Goal: Task Accomplishment & Management: Manage account settings

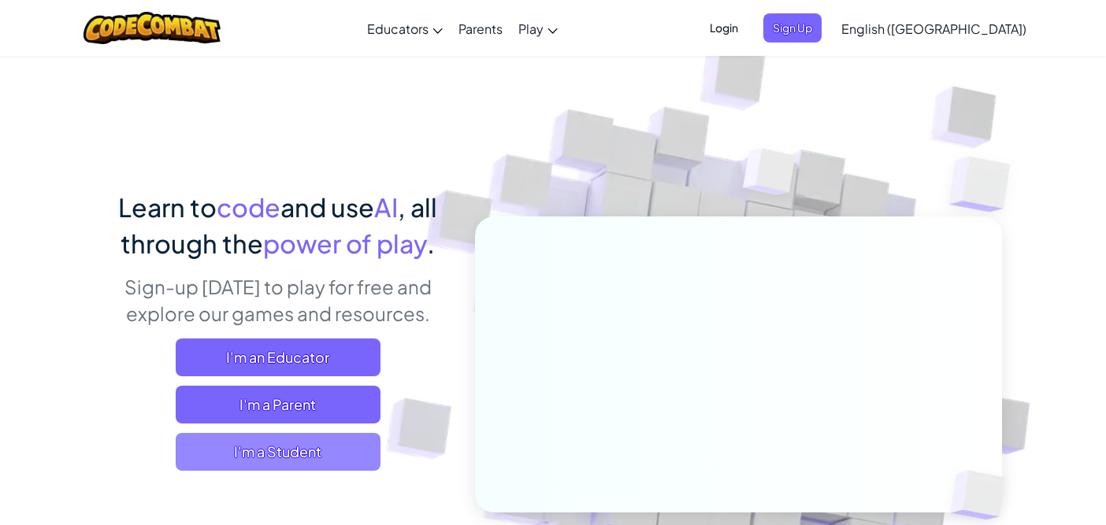
click at [255, 457] on span "I'm a Student" at bounding box center [278, 452] width 205 height 38
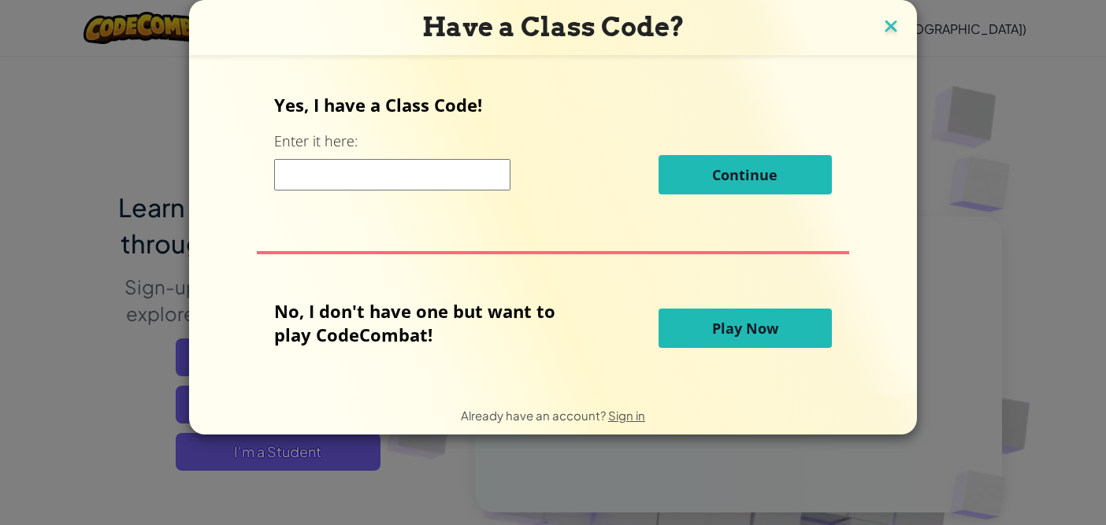
click at [884, 24] on img at bounding box center [890, 28] width 20 height 24
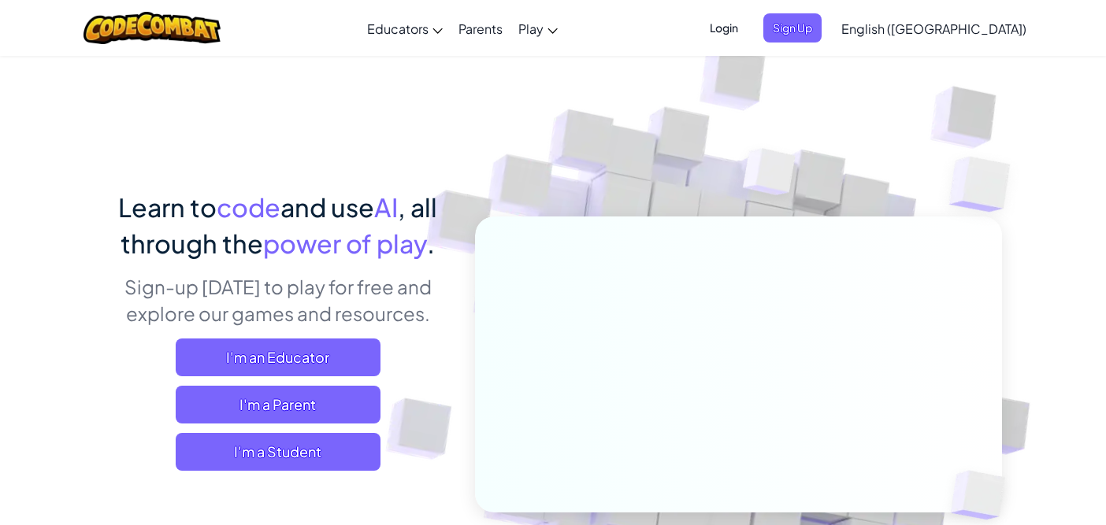
click at [747, 33] on span "Login" at bounding box center [723, 27] width 47 height 29
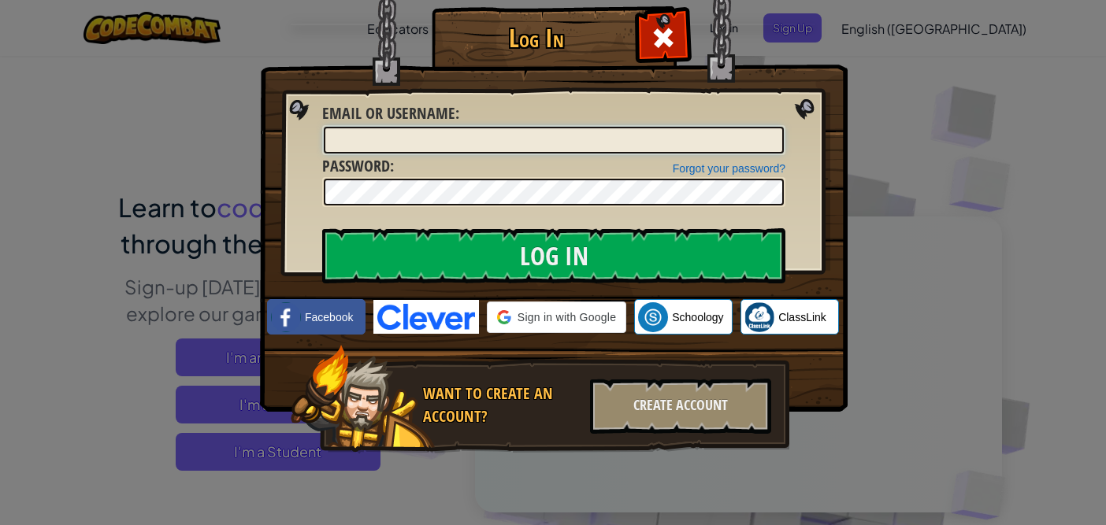
type input "[EMAIL_ADDRESS][DOMAIN_NAME]"
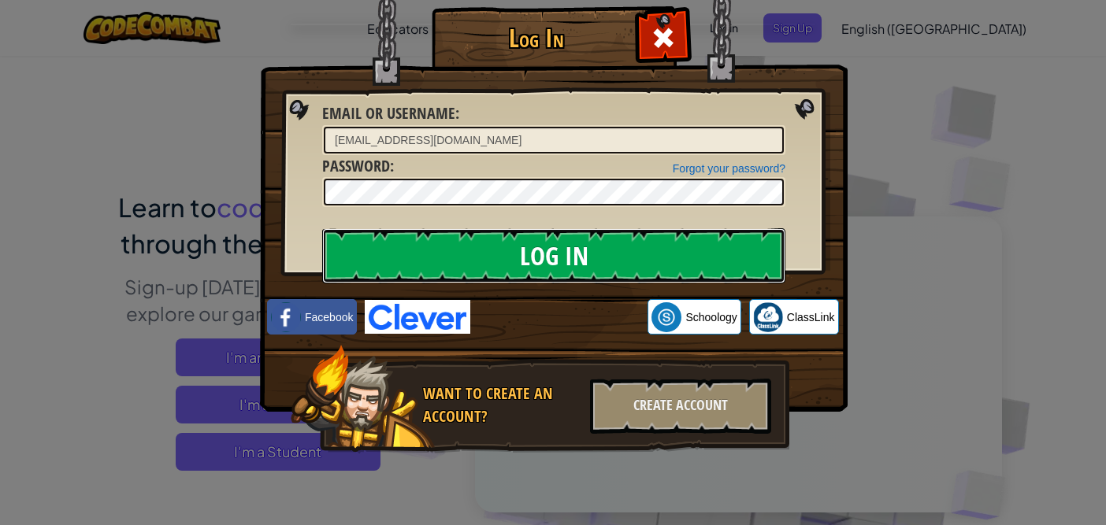
click at [580, 254] on input "Log In" at bounding box center [553, 255] width 463 height 55
